Goal: Task Accomplishment & Management: Manage account settings

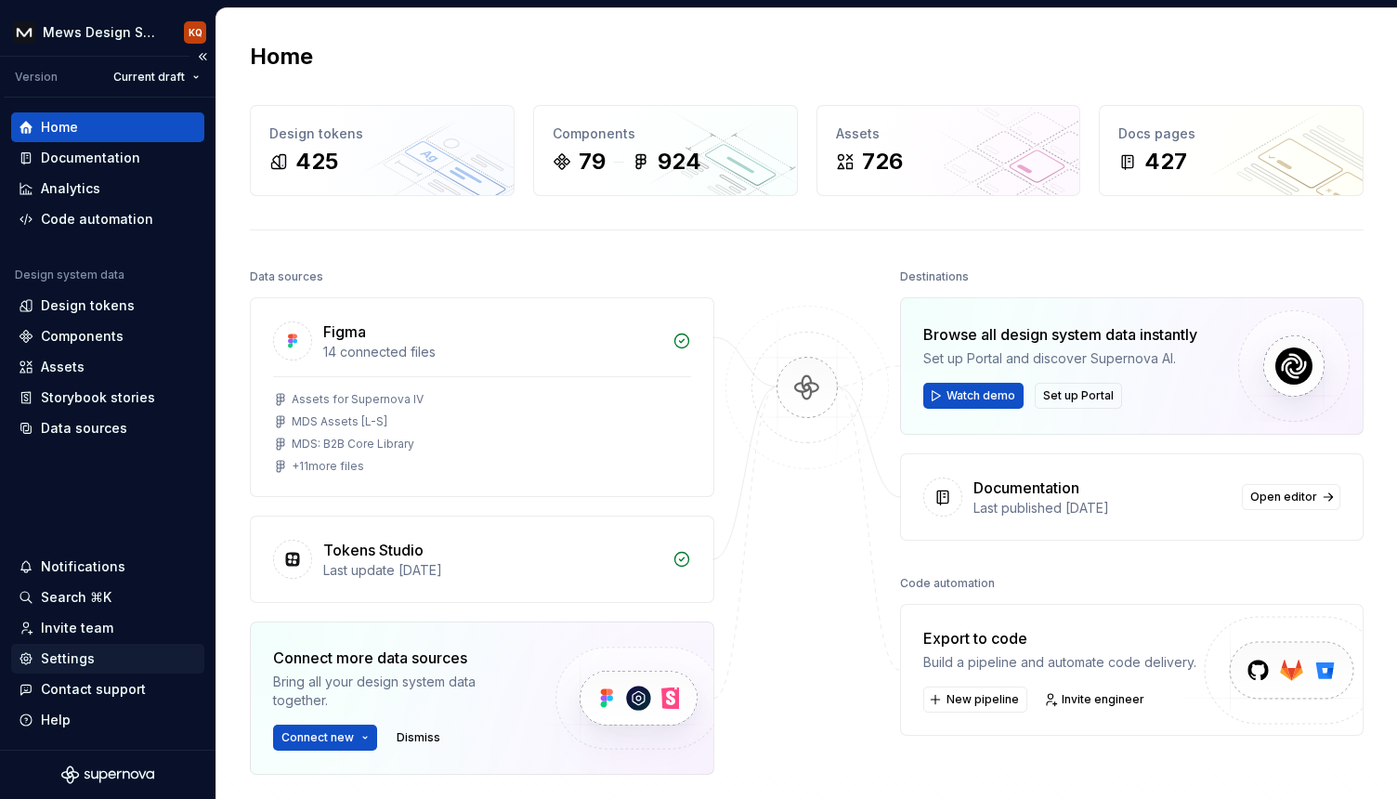
click at [77, 659] on div "Settings" at bounding box center [68, 658] width 54 height 19
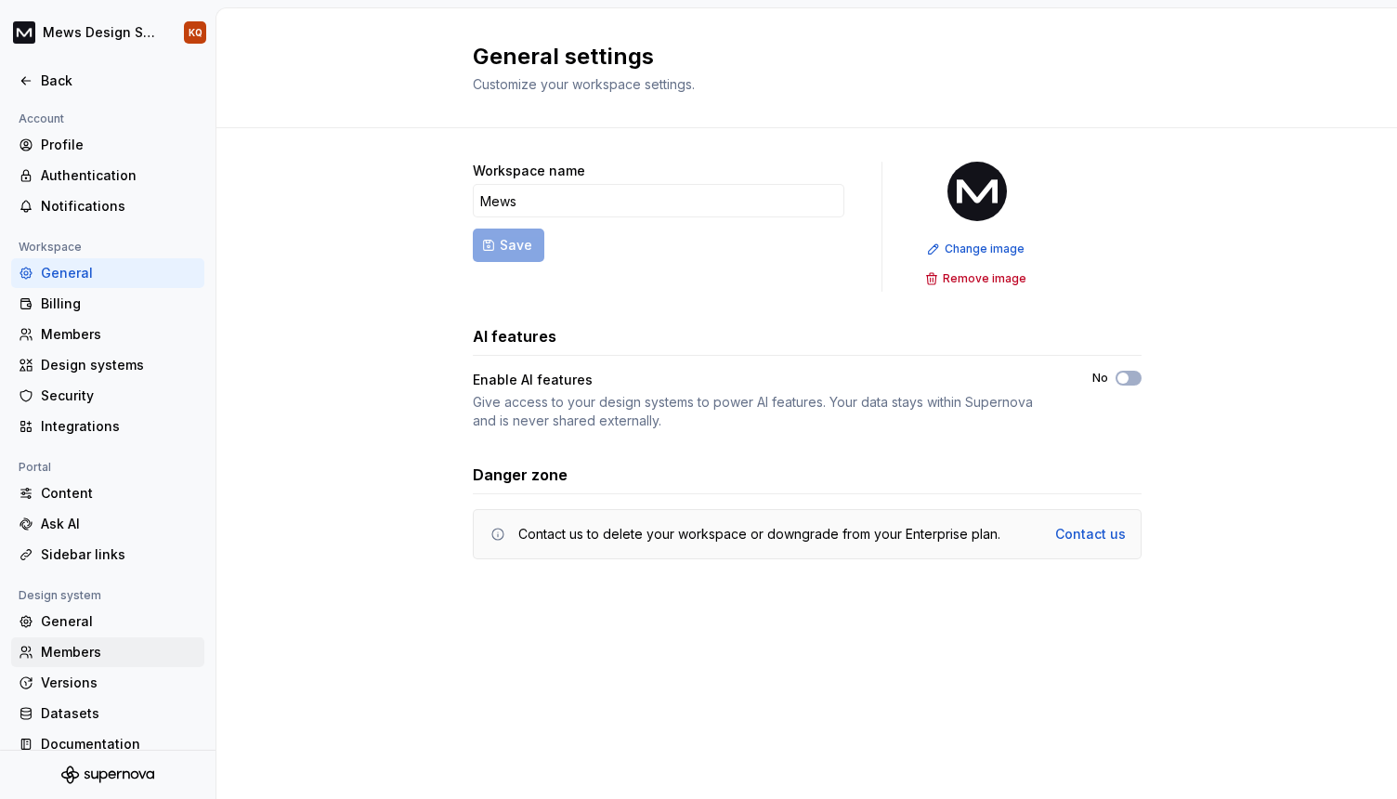
click at [75, 657] on div "Members" at bounding box center [119, 652] width 156 height 19
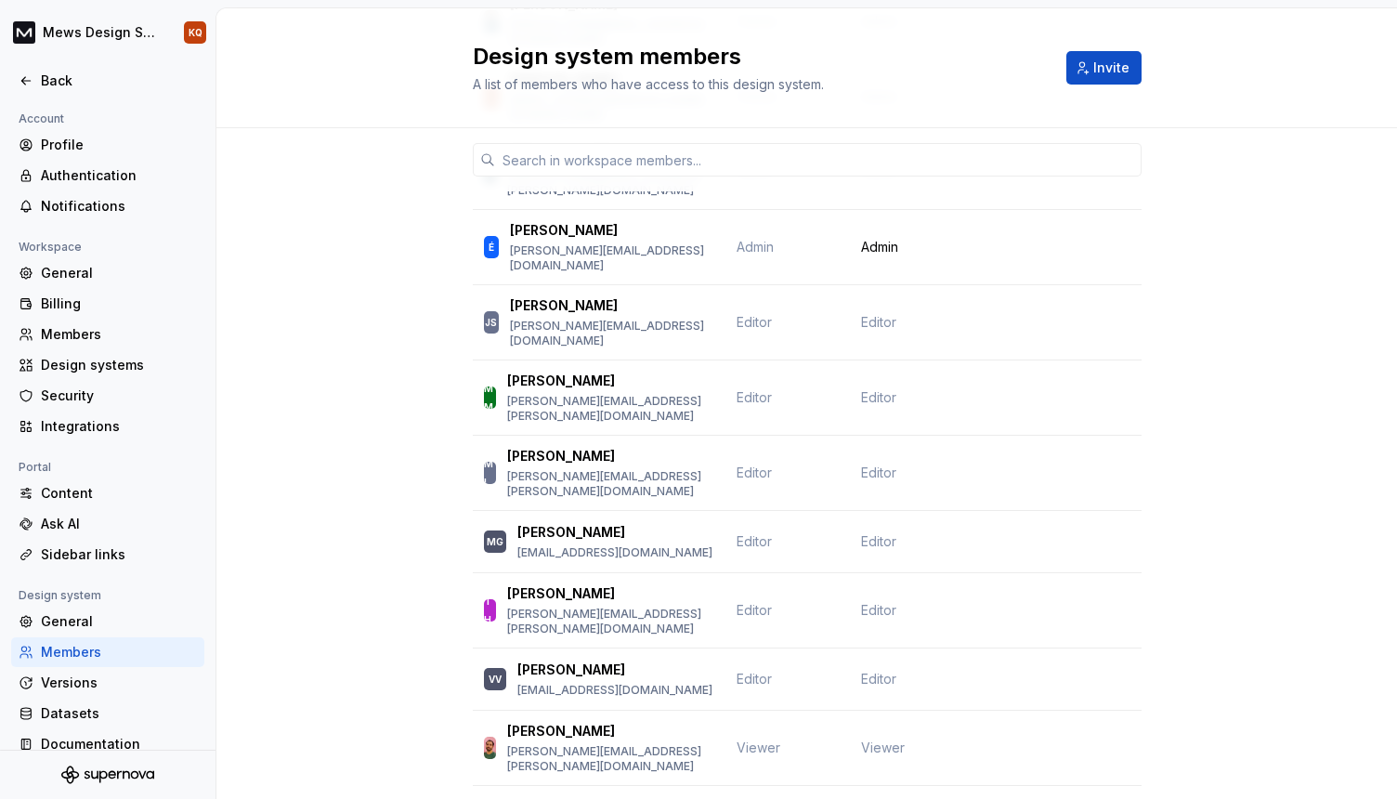
scroll to position [302, 0]
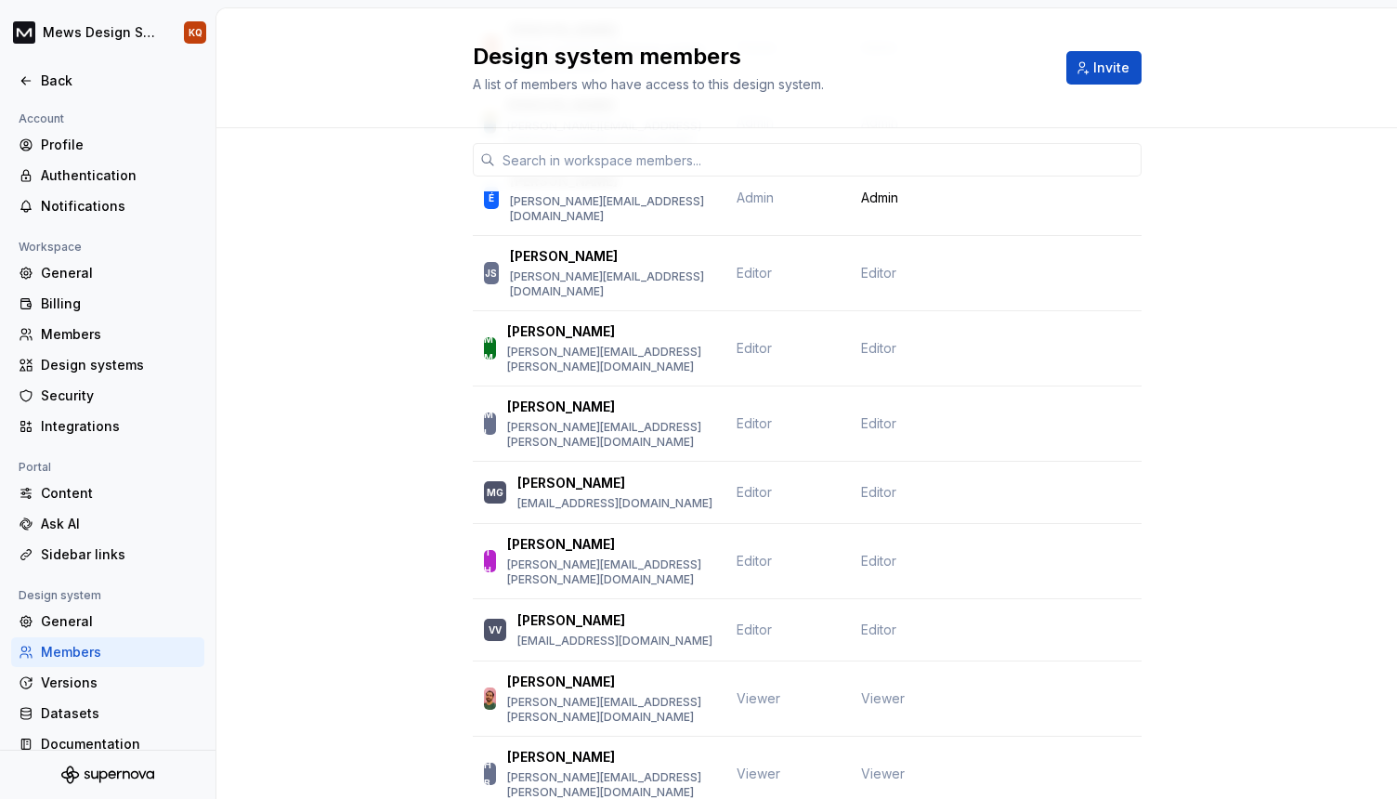
click at [1229, 213] on div "Member Workspace role Design system role [PERSON_NAME] [PERSON_NAME][EMAIL_ADDR…" at bounding box center [806, 391] width 1181 height 1130
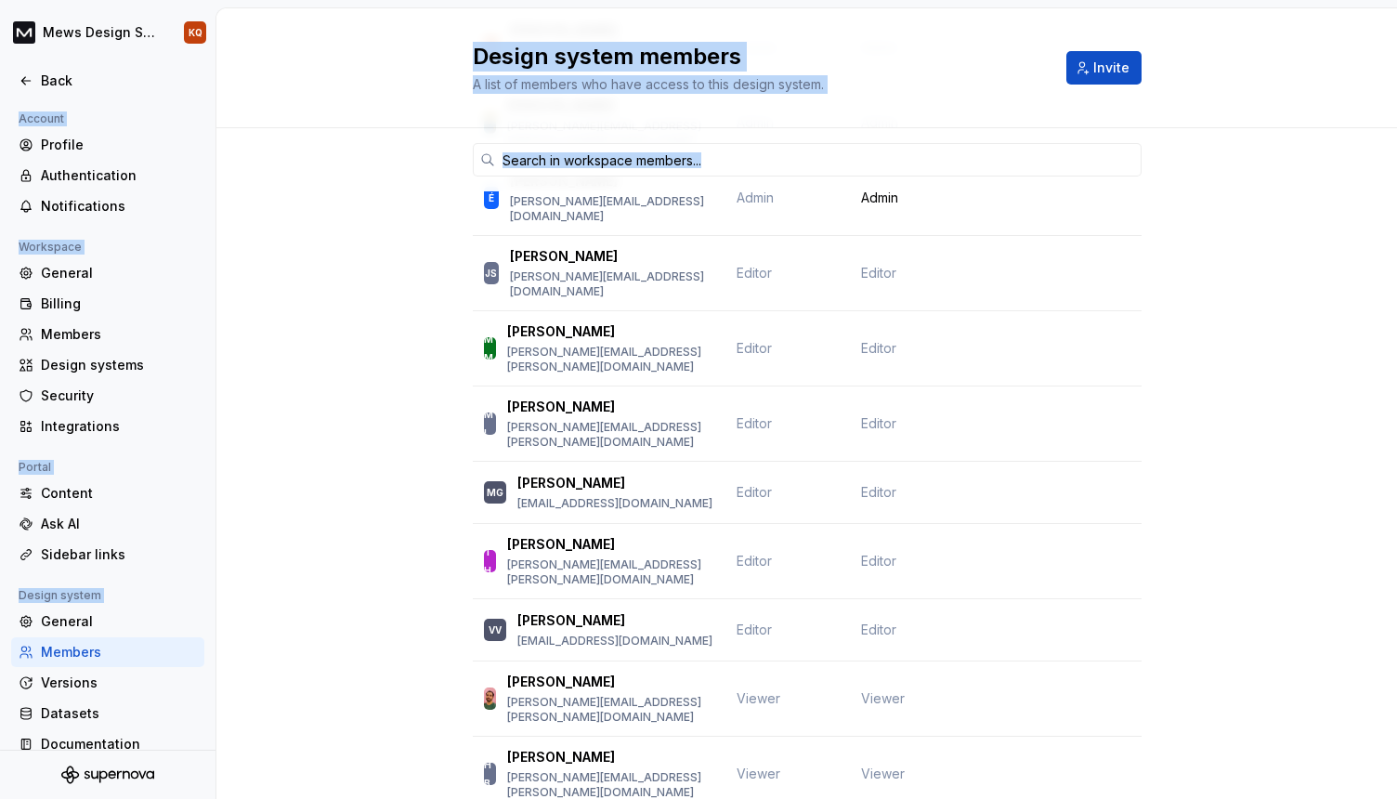
click at [1229, 213] on div "Member Workspace role Design system role [PERSON_NAME] [PERSON_NAME][EMAIL_ADDR…" at bounding box center [806, 391] width 1181 height 1130
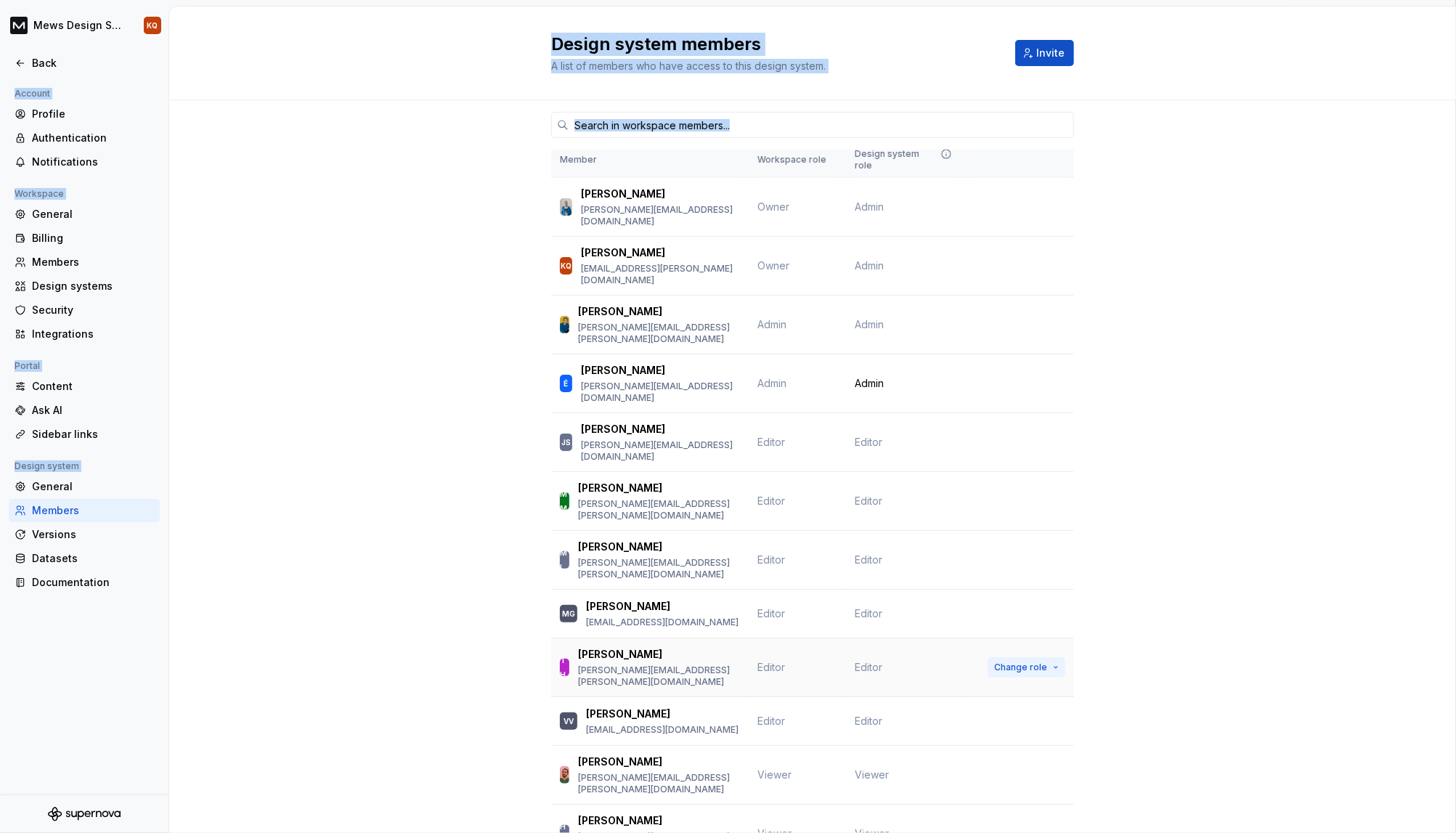
scroll to position [0, 0]
